Goal: Task Accomplishment & Management: Manage account settings

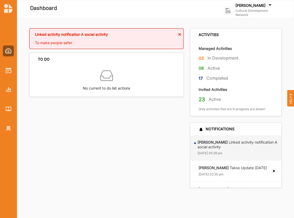
click at [255, 12] on label "Cultural Development Network" at bounding box center [256, 13] width 43 height 8
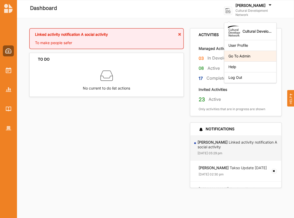
click at [236, 59] on div "Go To Admin" at bounding box center [250, 56] width 52 height 11
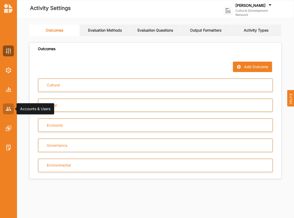
click at [8, 109] on img at bounding box center [8, 108] width 5 height 3
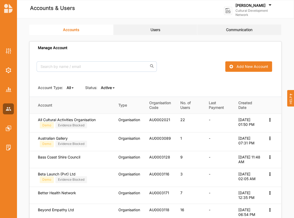
click at [143, 29] on link "Users" at bounding box center [155, 30] width 84 height 10
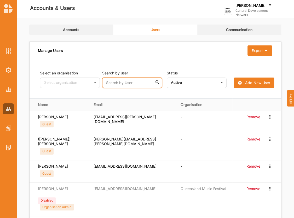
click at [127, 85] on input "text" at bounding box center [132, 83] width 60 height 10
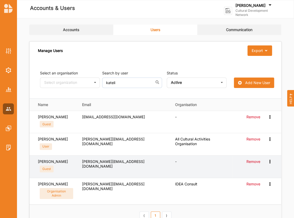
click at [247, 161] on label "Remove" at bounding box center [253, 161] width 14 height 5
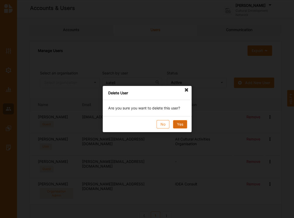
click at [179, 127] on button "Yes" at bounding box center [179, 124] width 14 height 8
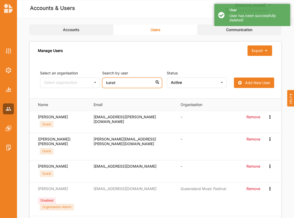
click at [126, 82] on input "kateli" at bounding box center [132, 83] width 60 height 10
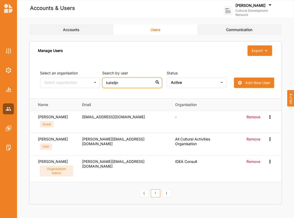
type input "katelijn"
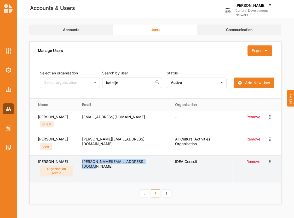
drag, startPoint x: 88, startPoint y: 161, endPoint x: 146, endPoint y: 162, distance: 58.2
click at [146, 162] on div "[PERSON_NAME][EMAIL_ADDRESS][DOMAIN_NAME]" at bounding box center [125, 163] width 86 height 9
copy div "[PERSON_NAME][EMAIL_ADDRESS][DOMAIN_NAME]"
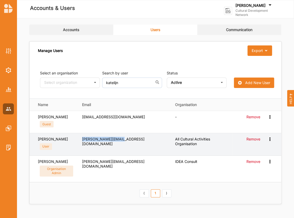
drag, startPoint x: 122, startPoint y: 139, endPoint x: 90, endPoint y: 140, distance: 32.1
click at [88, 141] on div "[PERSON_NAME][EMAIL_ADDRESS][DOMAIN_NAME]" at bounding box center [125, 141] width 86 height 9
copy div "[PERSON_NAME][EMAIL_ADDRESS][DOMAIN_NAME]"
